Goal: Task Accomplishment & Management: Use online tool/utility

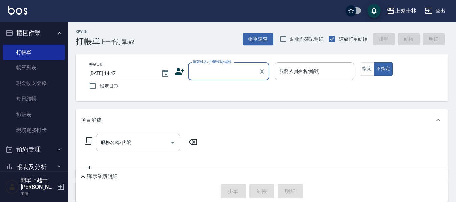
scroll to position [34, 0]
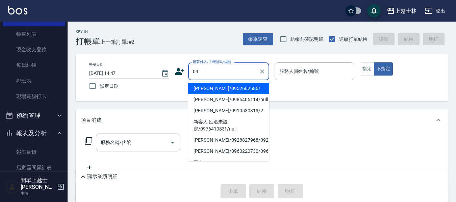
type input "[PERSON_NAME]/0952602586/"
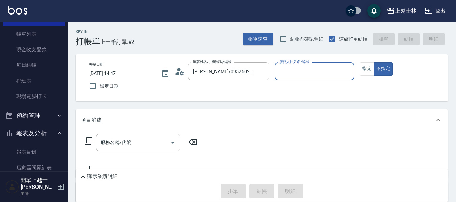
type input "[PERSON_NAME]-12"
click at [374, 63] on button "不指定" at bounding box center [383, 69] width 19 height 13
type button "false"
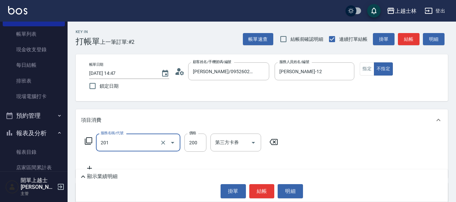
type input "B級單剪(201)"
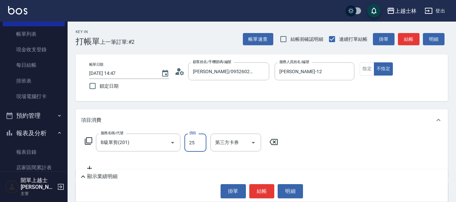
type input "250"
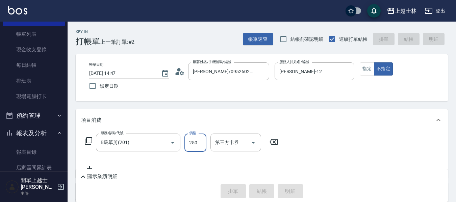
type input "[DATE] 15:45"
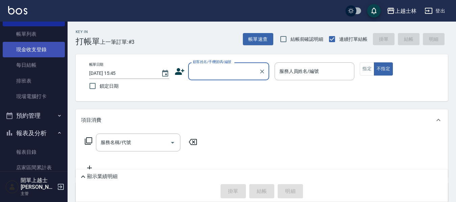
click at [30, 49] on link "現金收支登錄" at bounding box center [34, 50] width 62 height 16
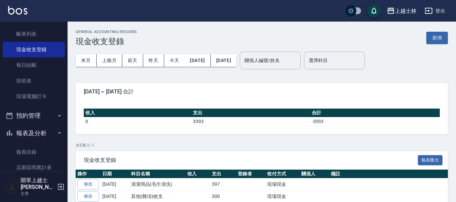
drag, startPoint x: 114, startPoint y: 60, endPoint x: 302, endPoint y: 75, distance: 189.2
click at [114, 60] on button "上個月" at bounding box center [110, 60] width 26 height 13
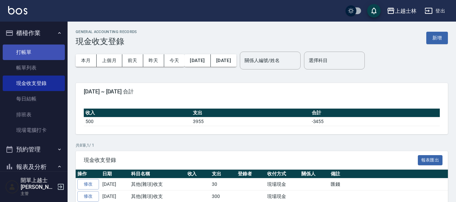
drag, startPoint x: 25, startPoint y: 50, endPoint x: 17, endPoint y: 52, distance: 8.5
click at [25, 50] on link "打帳單" at bounding box center [34, 53] width 62 height 16
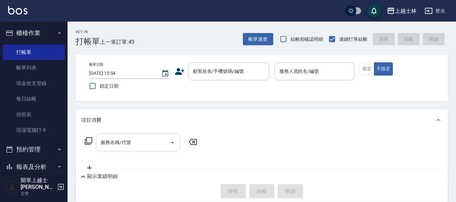
click at [126, 144] on div "服務名稱/代號 服務名稱/代號" at bounding box center [138, 143] width 84 height 18
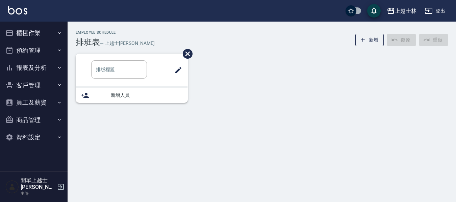
type input "洗髮班"
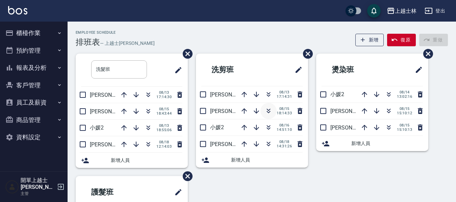
click at [271, 111] on icon "button" at bounding box center [269, 111] width 8 height 8
drag, startPoint x: 247, startPoint y: 42, endPoint x: 248, endPoint y: 31, distance: 10.5
drag, startPoint x: 248, startPoint y: 31, endPoint x: 215, endPoint y: 30, distance: 33.1
click at [215, 30] on div "Employee Schedule 排班表 — 上越士林 新增 復原 重做 洗髮班 ​ 妤煊8 08/13 17:14:30 哲哲12 08/15 18:43…" at bounding box center [262, 170] width 389 height 296
click at [266, 110] on icon "button" at bounding box center [269, 111] width 8 height 8
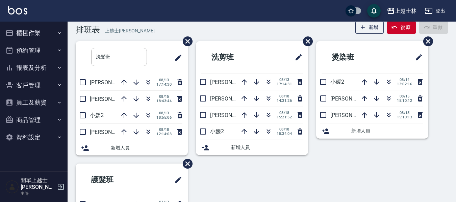
scroll to position [34, 0]
